Goal: Complete application form

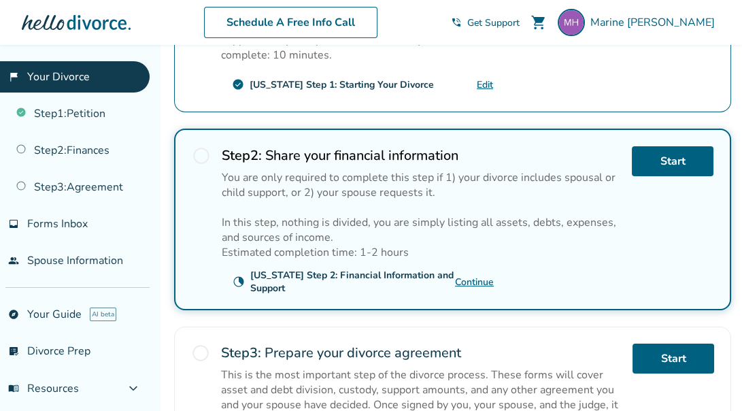
scroll to position [364, 0]
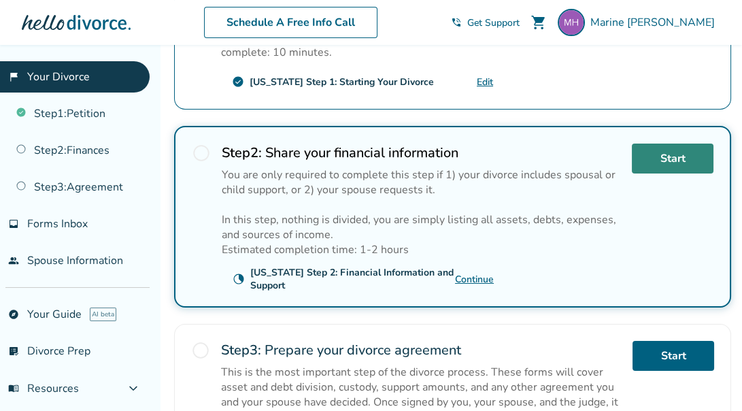
click at [651, 154] on link "Start" at bounding box center [673, 159] width 82 height 30
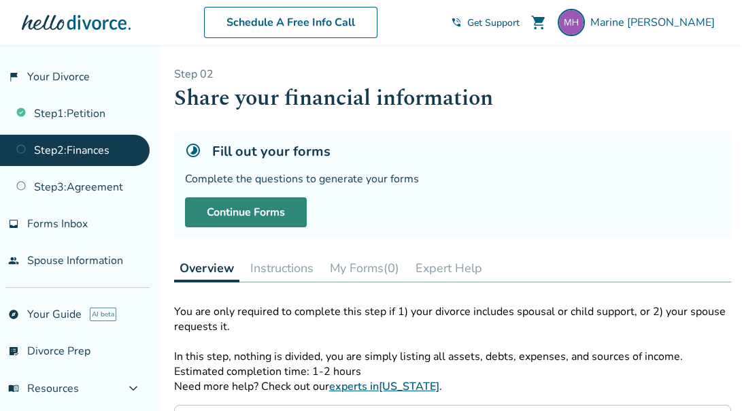
click at [279, 210] on link "Continue Forms" at bounding box center [246, 212] width 122 height 30
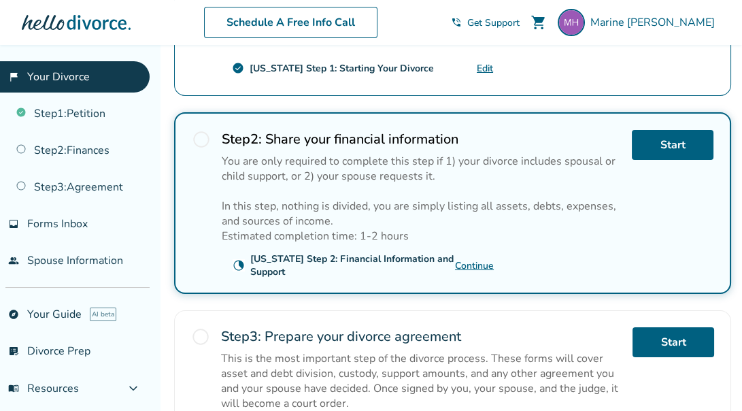
scroll to position [391, 0]
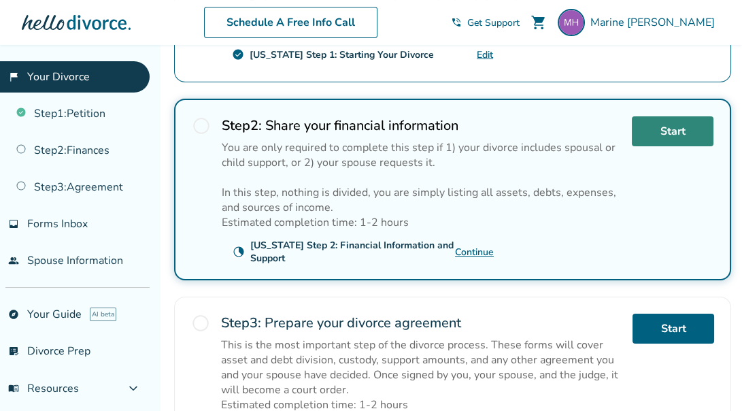
click at [658, 129] on link "Start" at bounding box center [673, 131] width 82 height 30
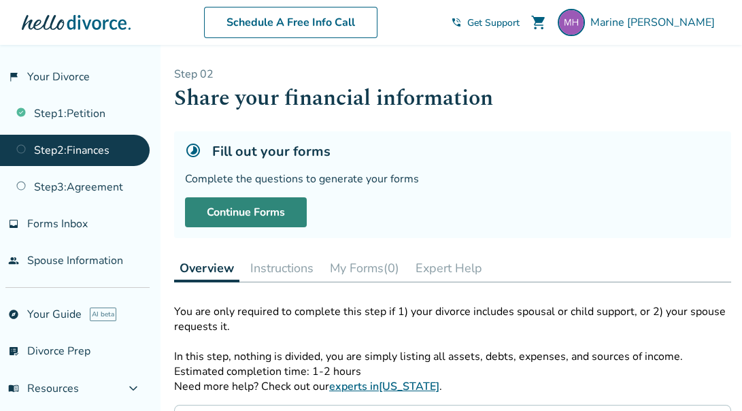
click at [276, 209] on link "Continue Forms" at bounding box center [246, 212] width 122 height 30
